Goal: Subscribe to service/newsletter

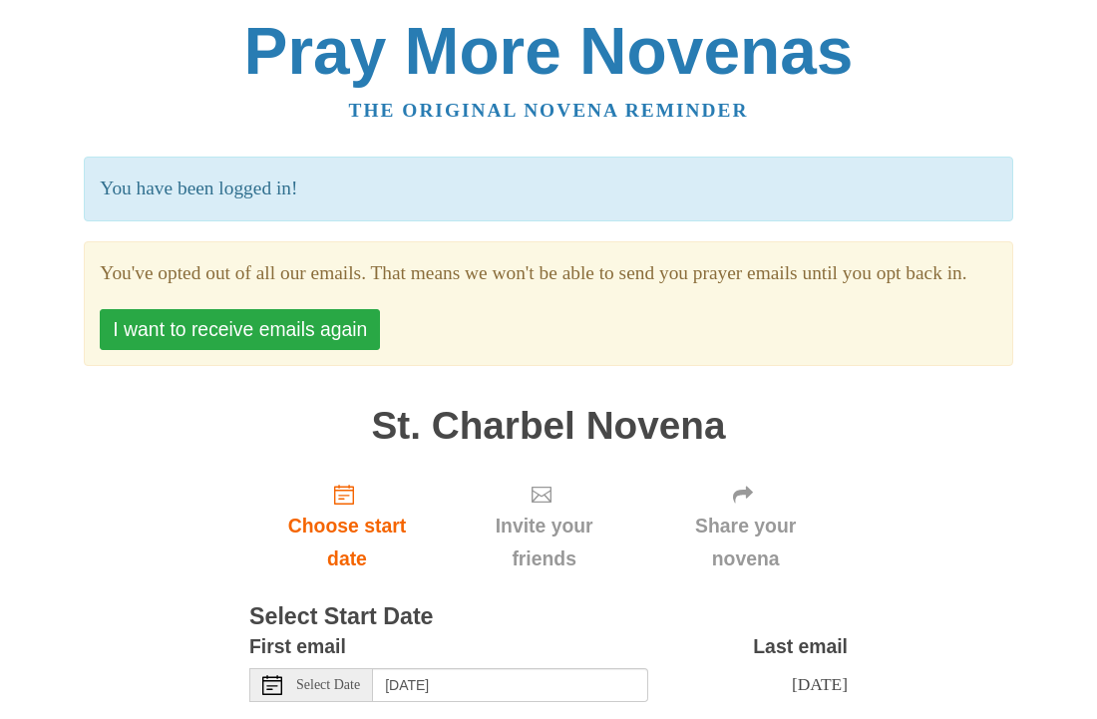
click at [189, 350] on button "I want to receive emails again" at bounding box center [240, 329] width 280 height 41
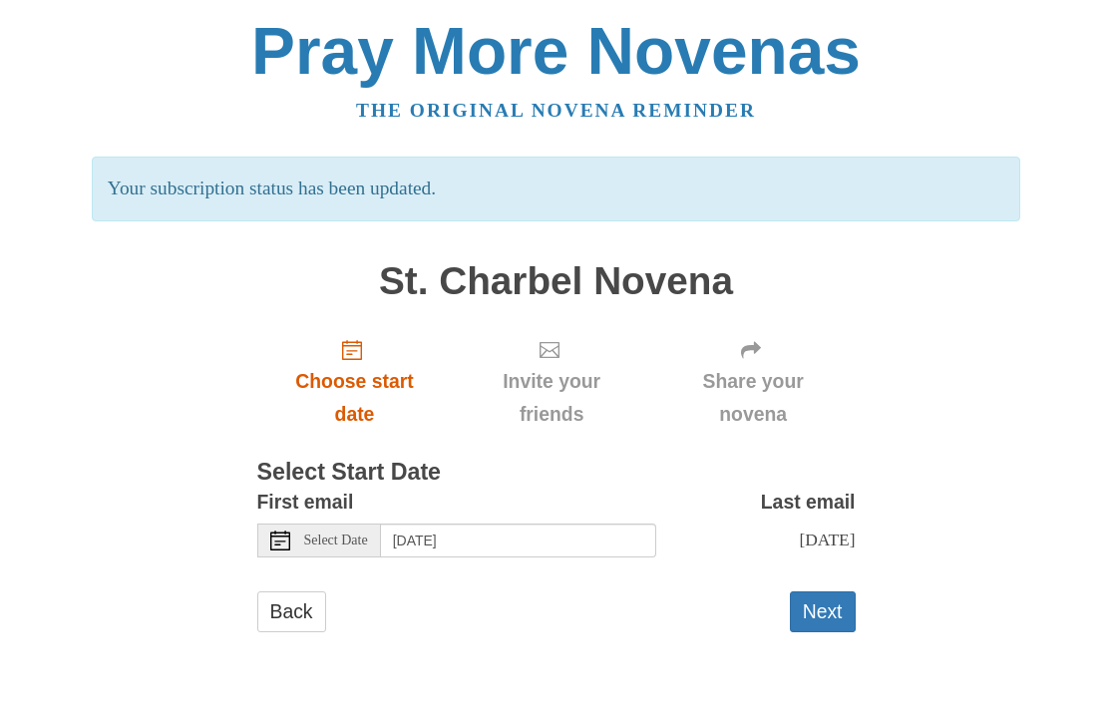
click at [357, 352] on icon "Choose start date" at bounding box center [352, 350] width 20 height 20
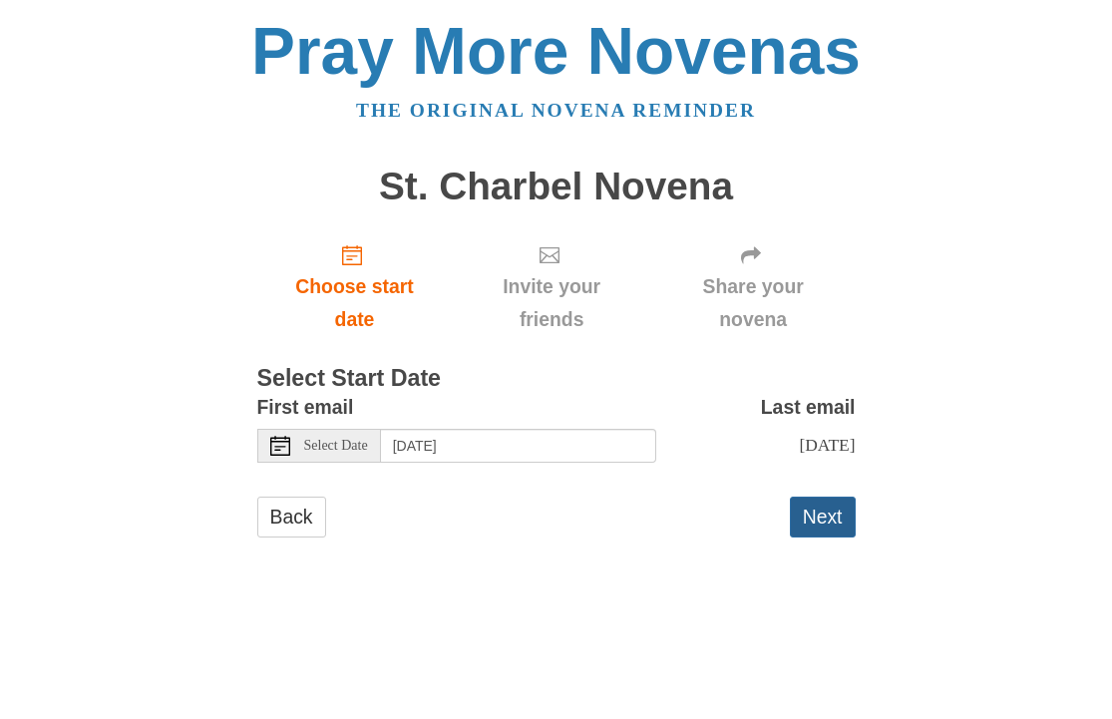
click at [818, 505] on button "Next" at bounding box center [823, 516] width 66 height 41
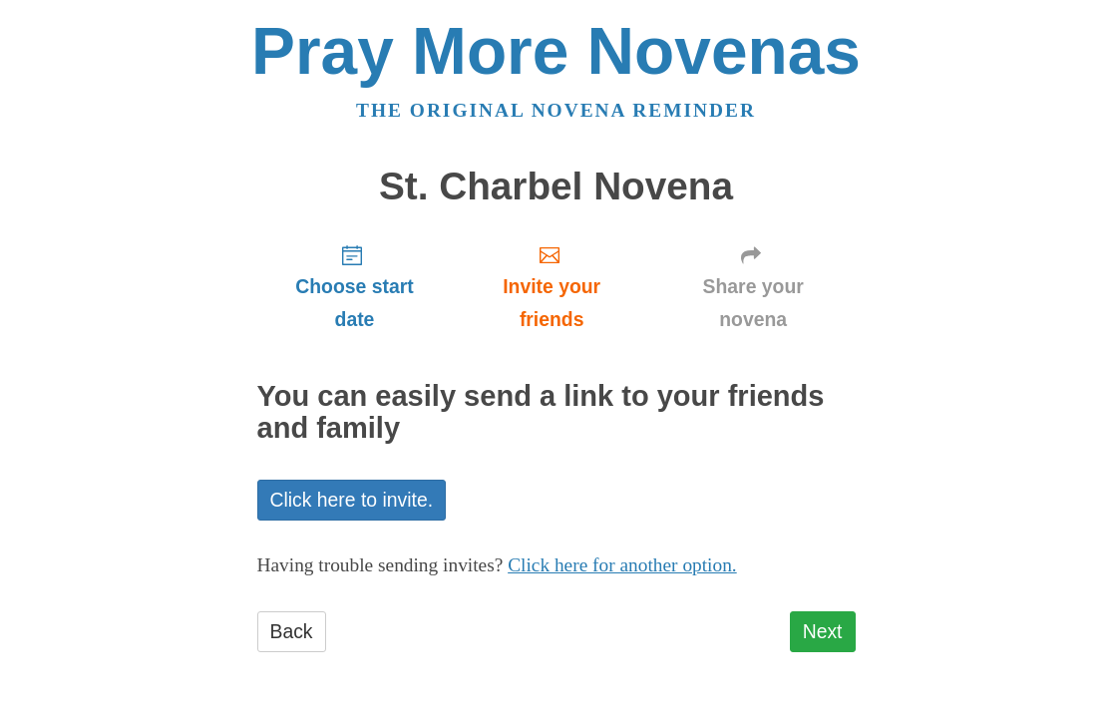
click at [822, 627] on link "Next" at bounding box center [823, 631] width 66 height 41
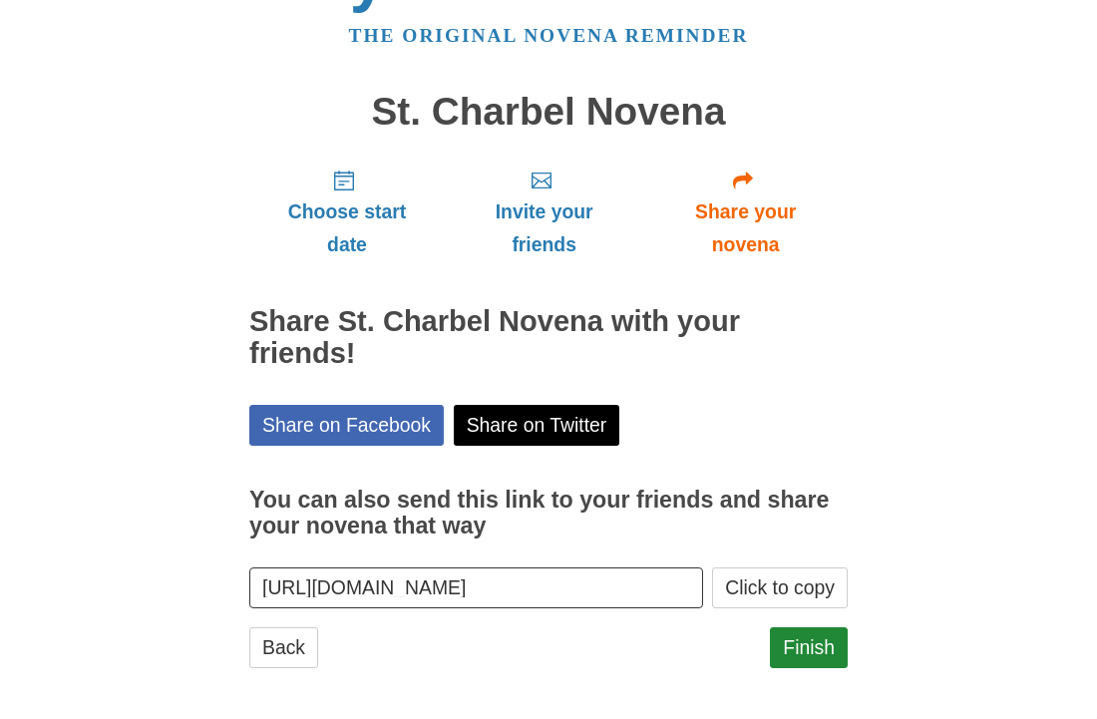
scroll to position [74, 0]
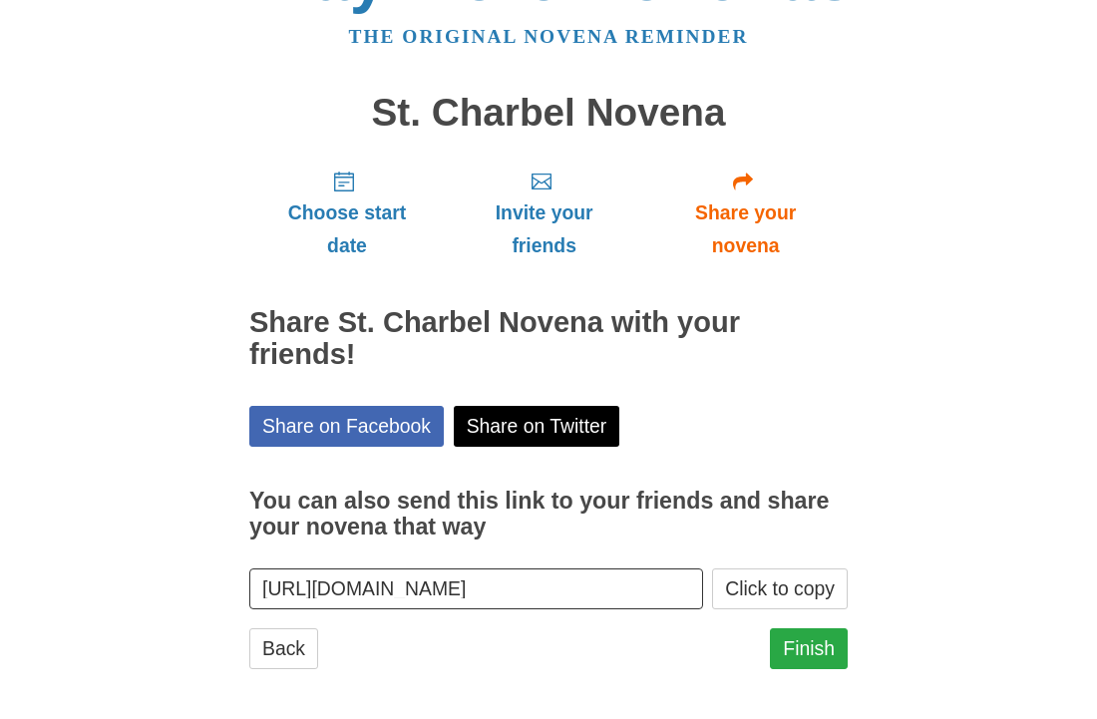
click at [805, 645] on link "Finish" at bounding box center [809, 648] width 78 height 41
